Goal: Transaction & Acquisition: Purchase product/service

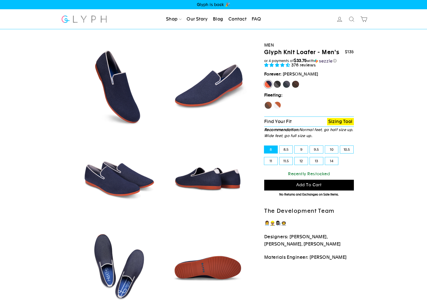
select select "highest-rating"
click at [297, 86] on label "Mustang" at bounding box center [295, 84] width 8 height 8
click at [291, 81] on input "Mustang" at bounding box center [291, 80] width 0 height 0
radio input "true"
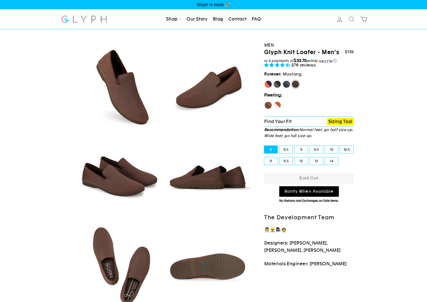
click at [317, 149] on label "9.5" at bounding box center [316, 150] width 13 height 8
click at [310, 146] on input "9.5" at bounding box center [310, 146] width 0 height 0
radio input "true"
click at [329, 150] on label "10" at bounding box center [331, 150] width 13 height 8
click at [325, 146] on input "10" at bounding box center [325, 146] width 0 height 0
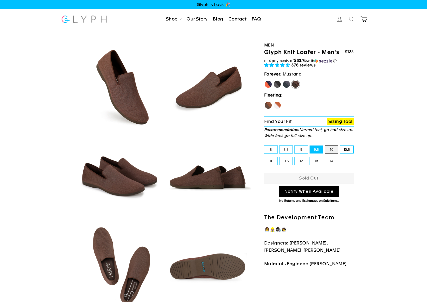
radio input "true"
drag, startPoint x: 282, startPoint y: 52, endPoint x: 315, endPoint y: 52, distance: 32.8
click at [315, 52] on h1 "Glyph Knit Loafer - Men's" at bounding box center [301, 52] width 75 height 7
copy h1 "Knit Loafer"
